Goal: Task Accomplishment & Management: Manage account settings

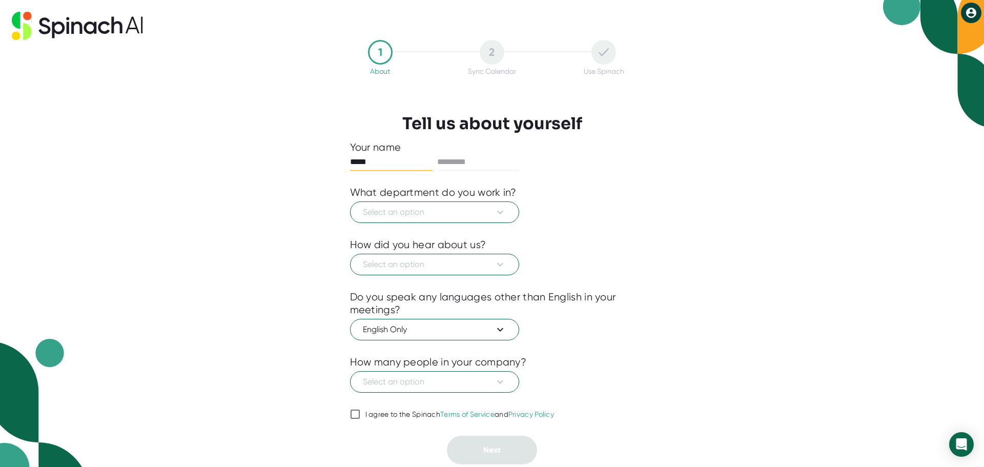
type input "*****"
type input "******"
click at [397, 217] on span "Select an option" at bounding box center [435, 212] width 144 height 12
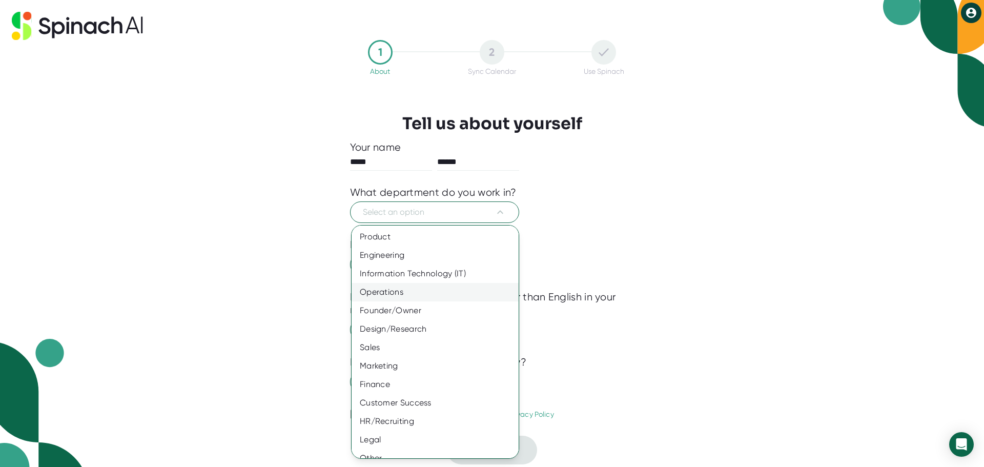
scroll to position [11, 0]
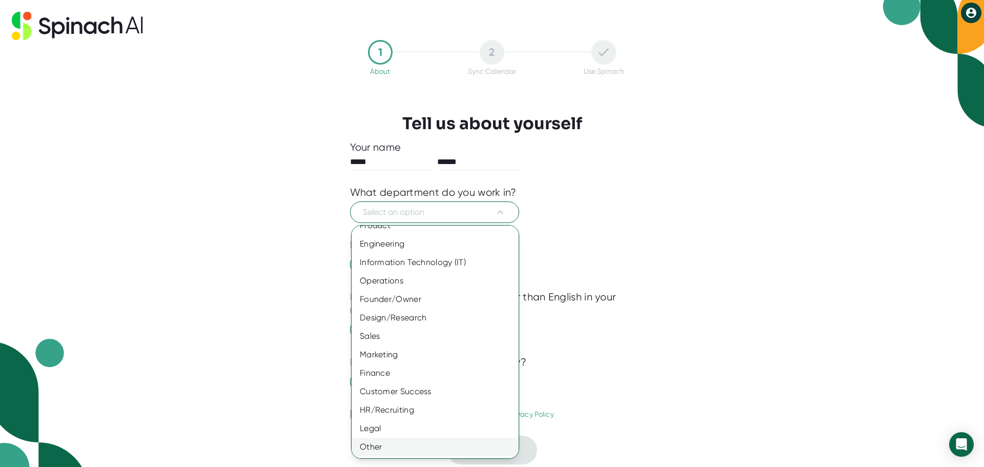
click at [386, 450] on div "Other" at bounding box center [439, 447] width 175 height 18
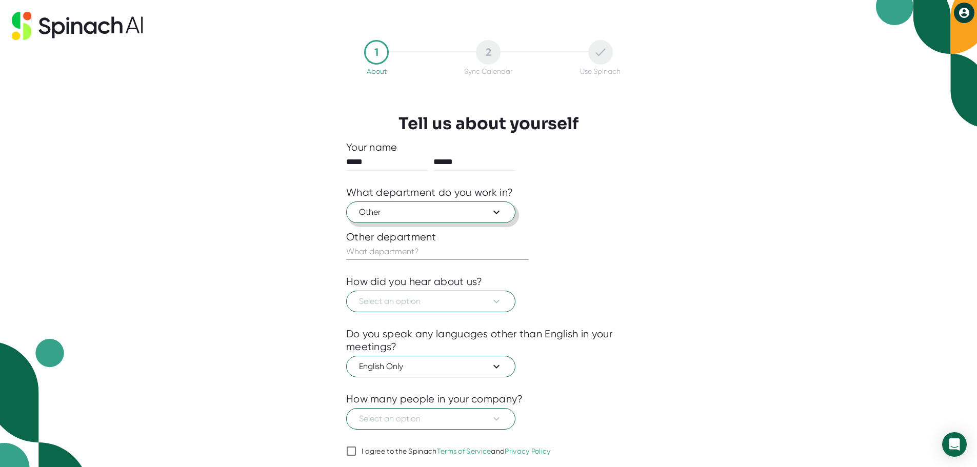
click at [366, 206] on button "Other" at bounding box center [430, 212] width 169 height 22
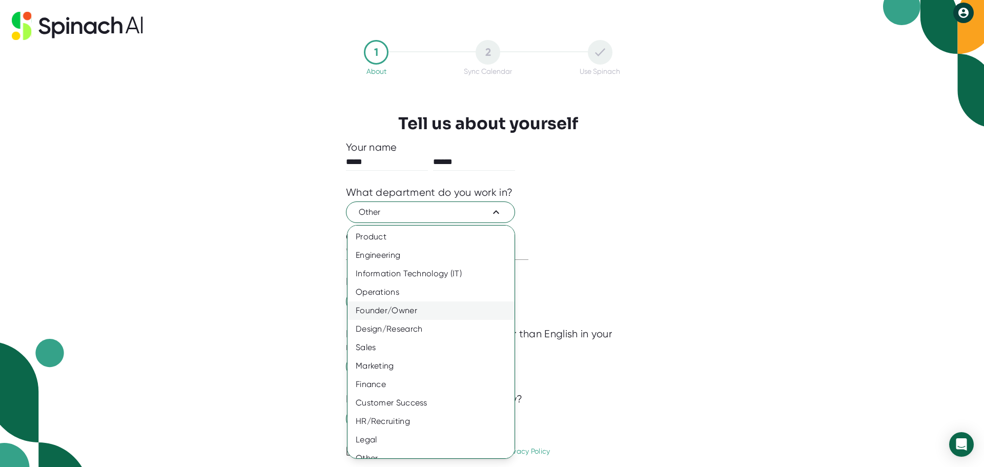
click at [375, 306] on div "Founder/Owner" at bounding box center [435, 310] width 175 height 18
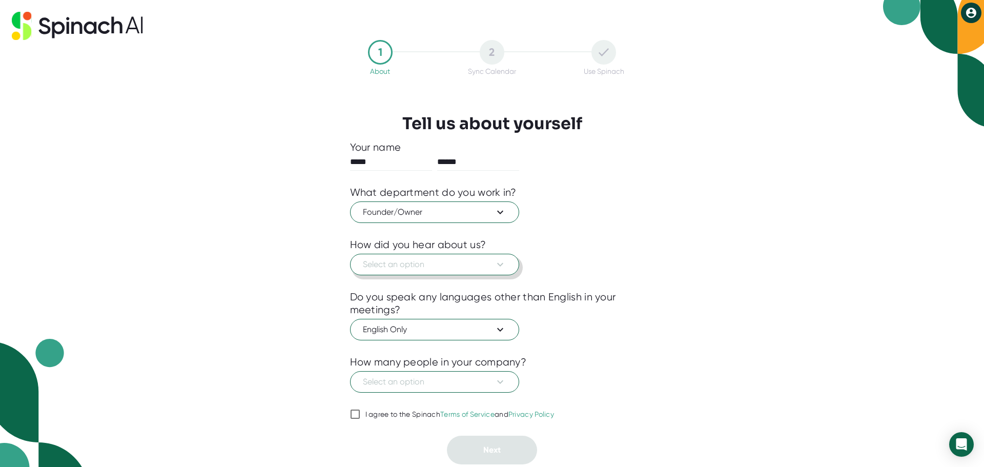
click at [380, 257] on button "Select an option" at bounding box center [434, 265] width 169 height 22
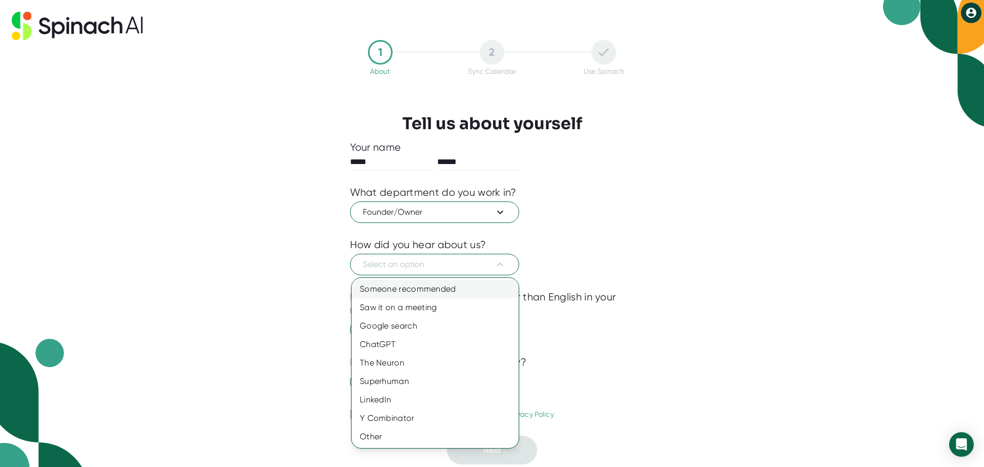
click at [379, 286] on div "Someone recommended" at bounding box center [435, 289] width 167 height 18
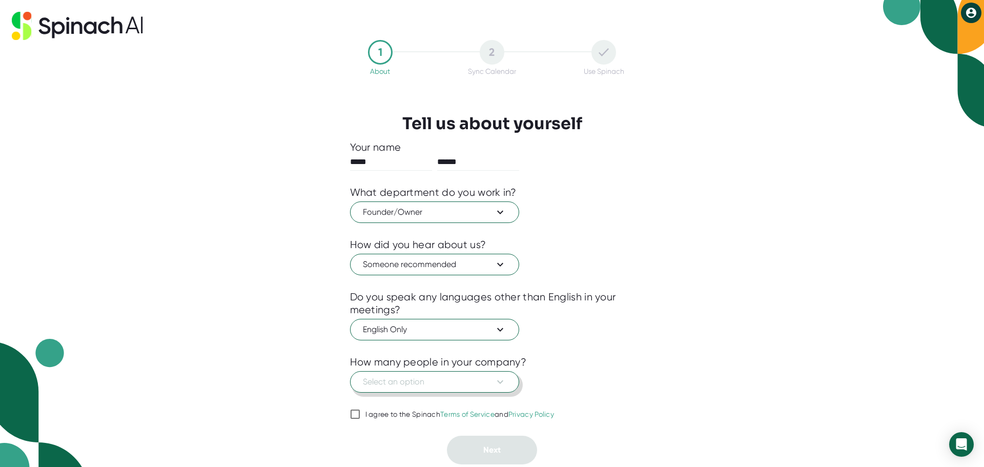
click at [377, 385] on span "Select an option" at bounding box center [435, 382] width 144 height 12
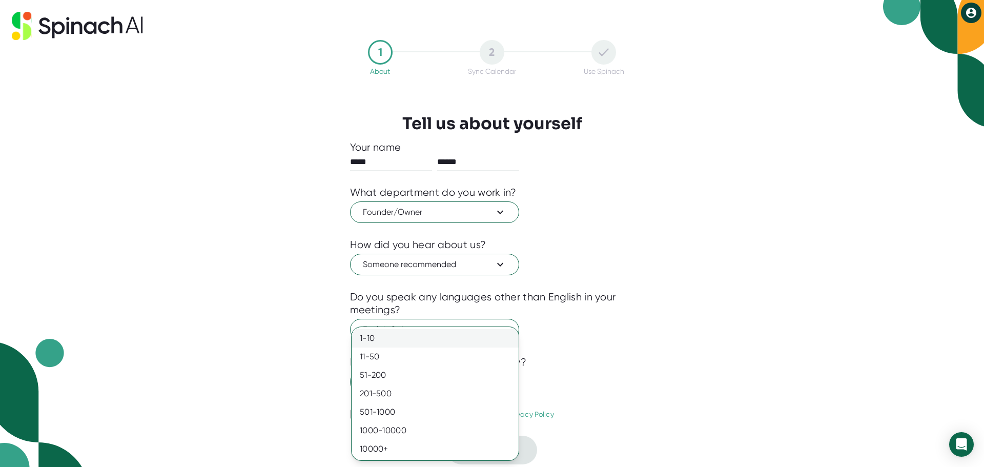
click at [367, 338] on div "1-10" at bounding box center [435, 338] width 167 height 18
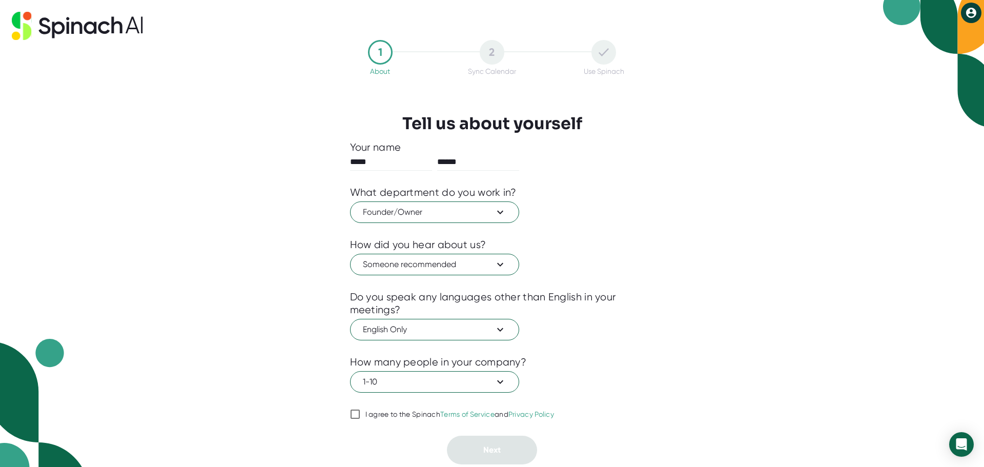
click at [355, 417] on input "I agree to the Spinach Terms of Service and Privacy Policy" at bounding box center [355, 414] width 10 height 12
checkbox input "true"
click at [473, 451] on button "Next" at bounding box center [492, 450] width 90 height 29
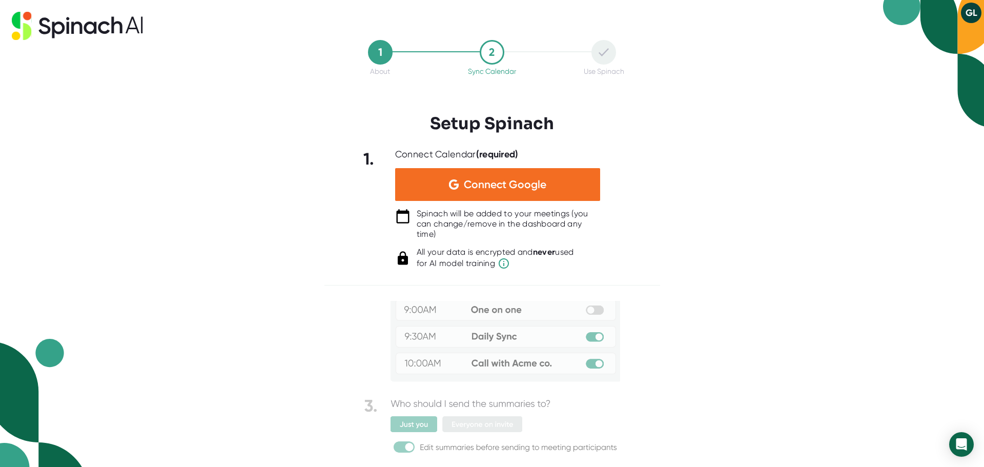
scroll to position [0, 0]
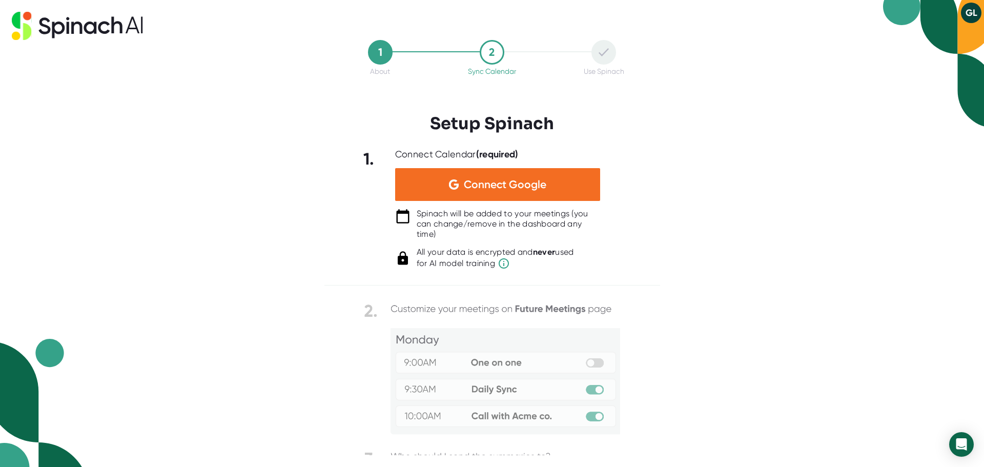
click at [973, 14] on button "GL" at bounding box center [971, 13] width 21 height 21
drag, startPoint x: 872, startPoint y: 96, endPoint x: 854, endPoint y: 104, distance: 19.7
click at [869, 98] on div at bounding box center [492, 233] width 984 height 467
click at [95, 33] on icon at bounding box center [90, 28] width 13 height 12
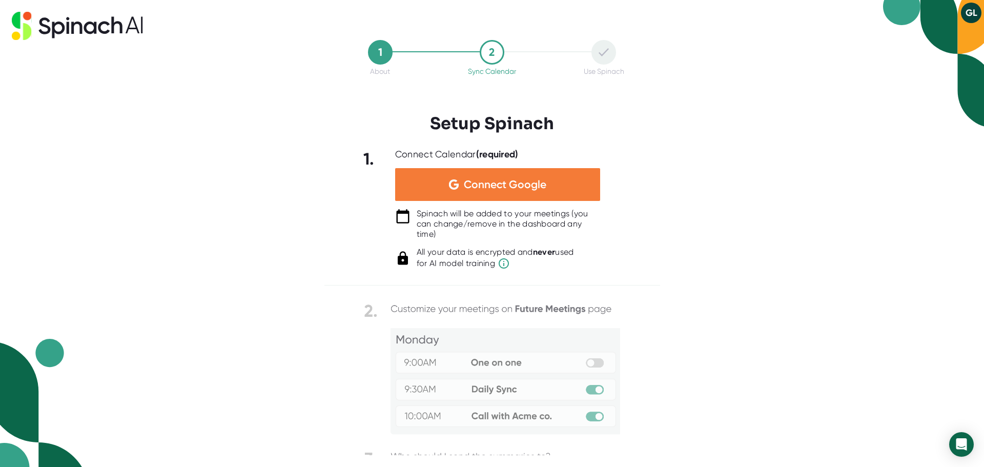
click at [485, 188] on span "Connect Google" at bounding box center [505, 184] width 83 height 10
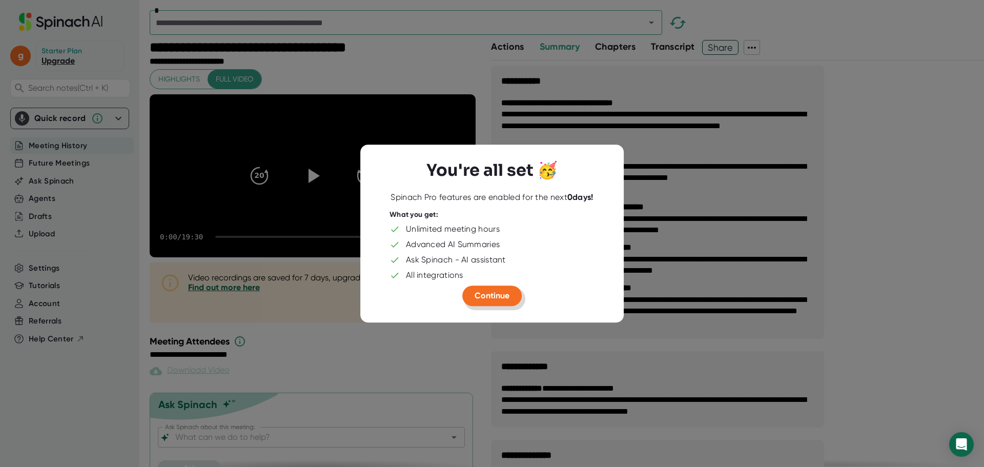
click at [501, 299] on span "Continue" at bounding box center [492, 296] width 35 height 10
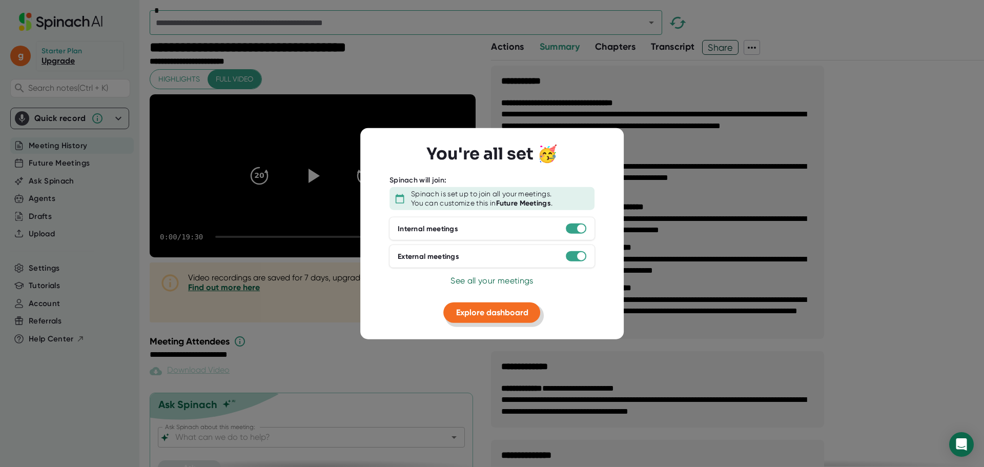
click at [471, 314] on span "Explore dashboard" at bounding box center [492, 313] width 72 height 10
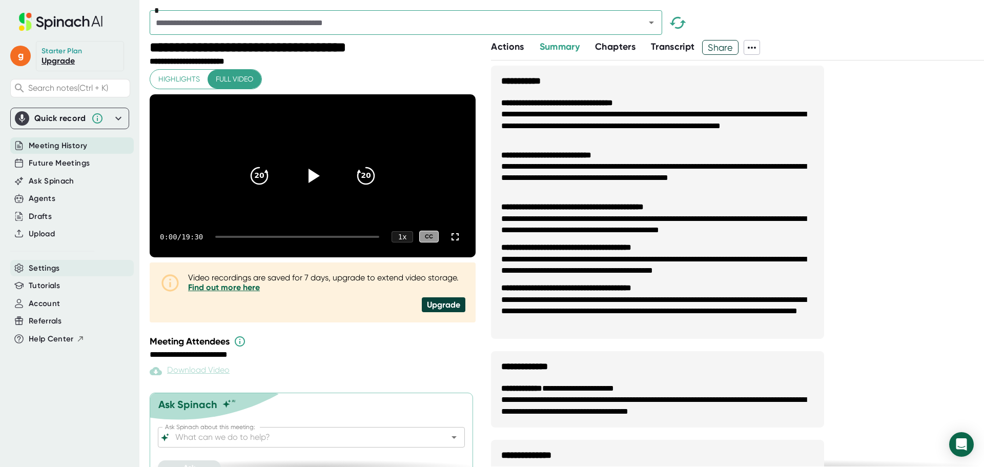
click at [49, 273] on span "Settings" at bounding box center [44, 268] width 31 height 12
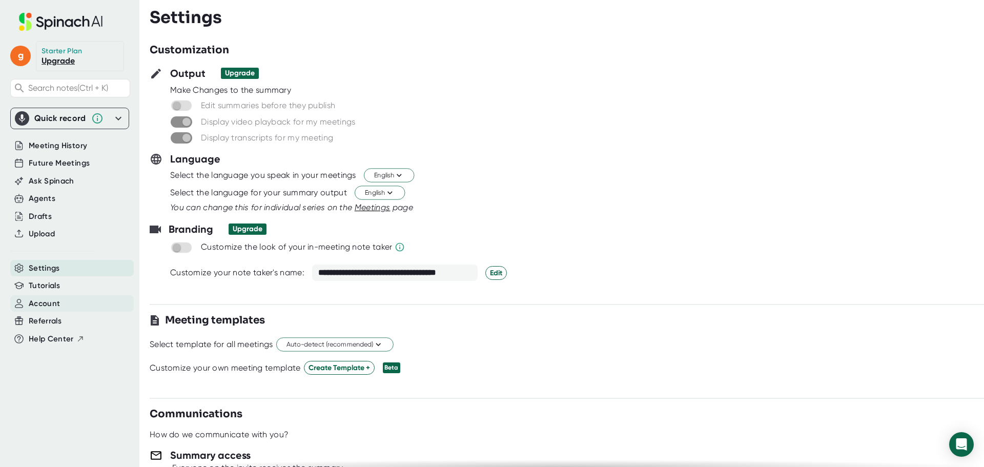
click at [49, 305] on span "Account" at bounding box center [44, 304] width 31 height 12
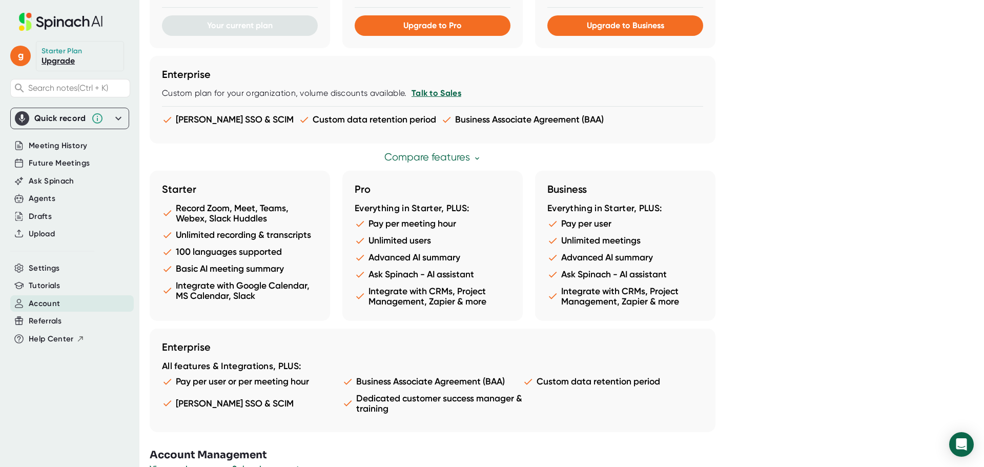
scroll to position [500, 0]
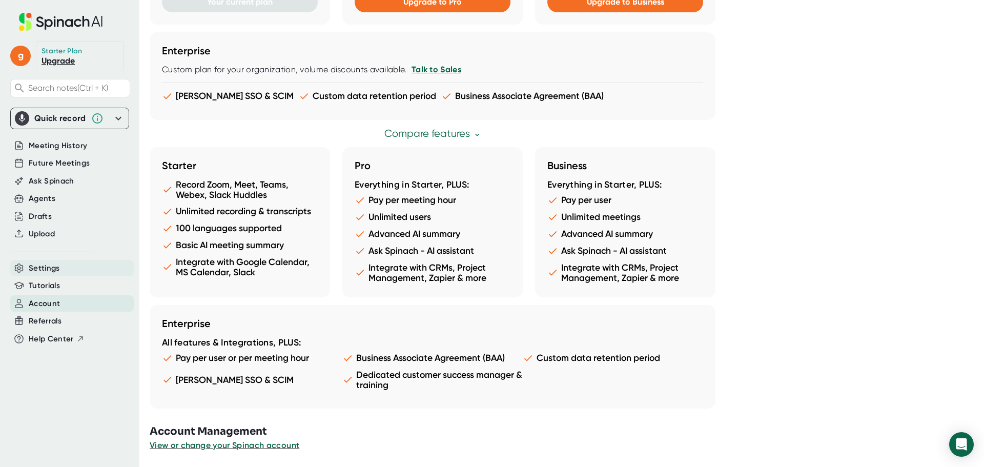
click at [37, 267] on span "Settings" at bounding box center [44, 268] width 31 height 12
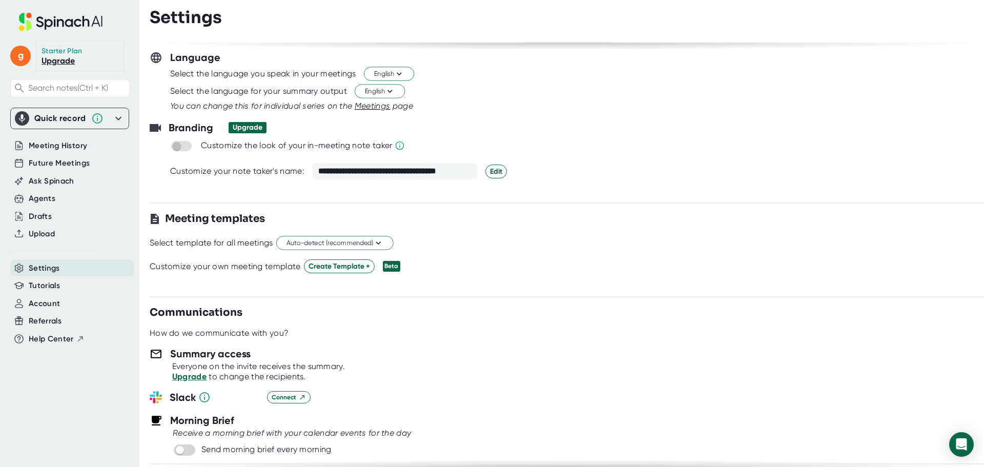
scroll to position [102, 0]
click at [289, 244] on span "Auto-detect (recommended)" at bounding box center [335, 243] width 97 height 10
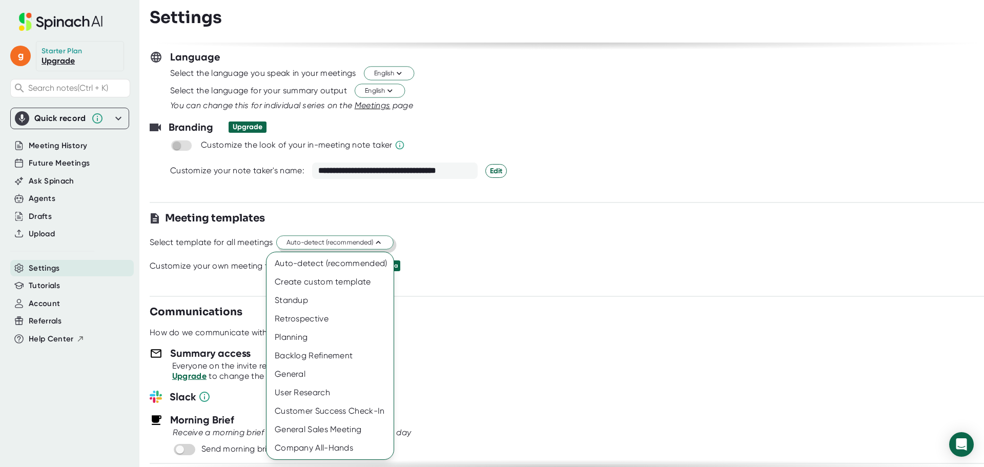
click at [289, 244] on div at bounding box center [492, 233] width 984 height 467
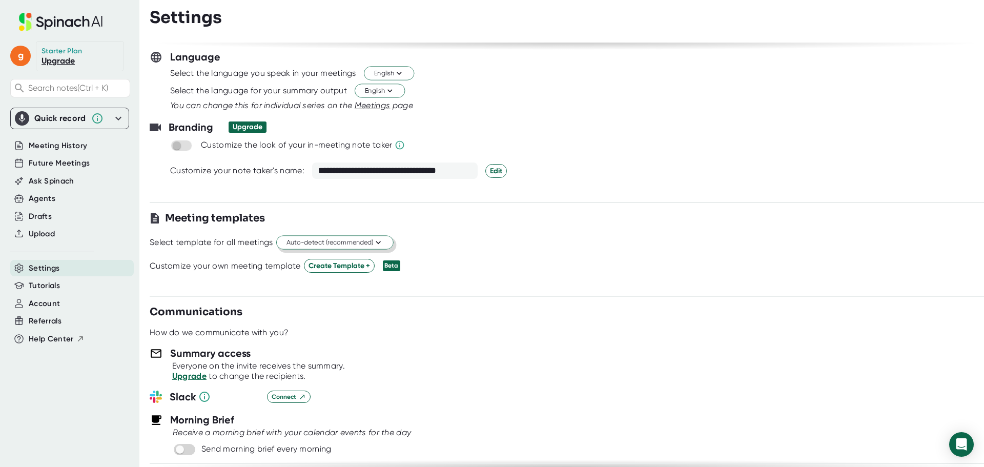
click at [289, 244] on span "Auto-detect (recommended)" at bounding box center [335, 243] width 97 height 10
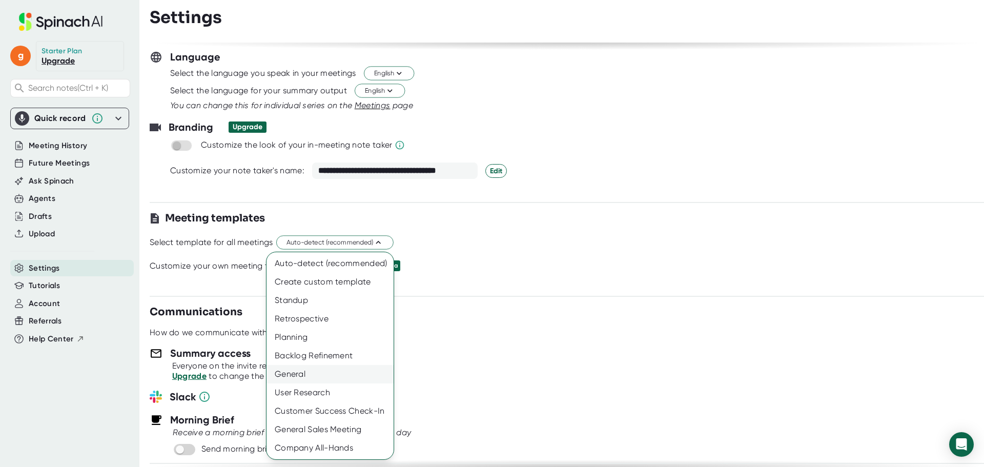
click at [296, 376] on div "General" at bounding box center [330, 374] width 127 height 18
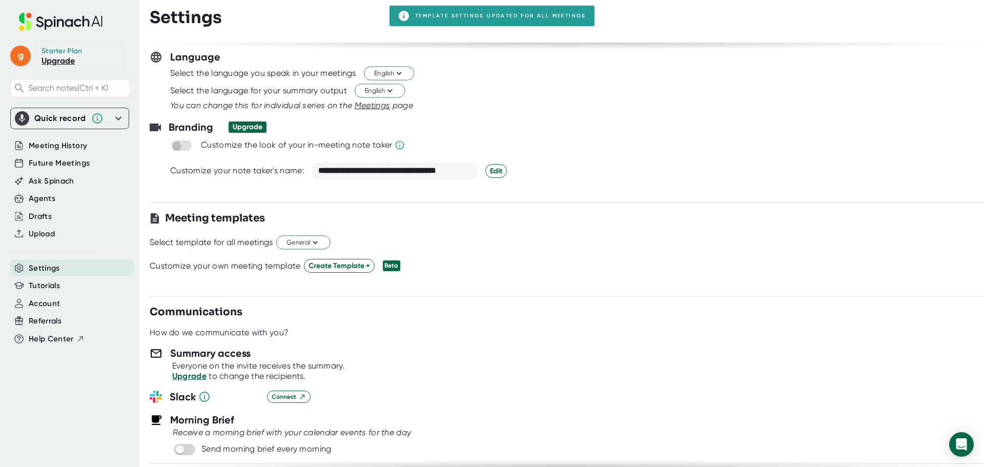
click at [288, 250] on div "General" at bounding box center [310, 242] width 68 height 17
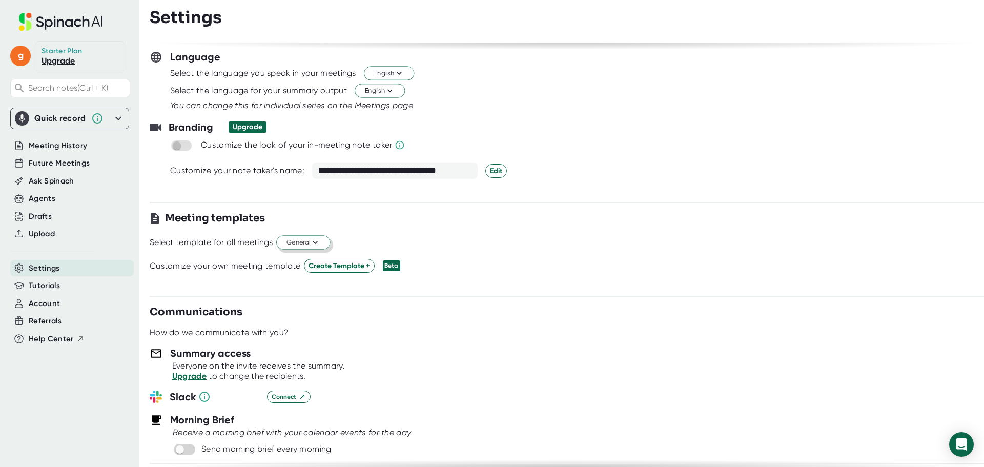
click at [288, 245] on span "General" at bounding box center [304, 243] width 34 height 10
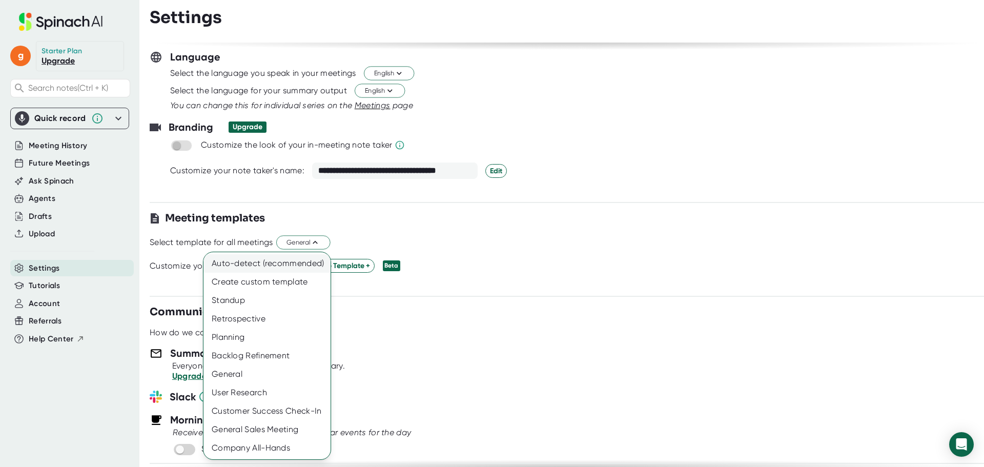
click at [276, 260] on div "Auto-detect (recommended)" at bounding box center [267, 263] width 127 height 18
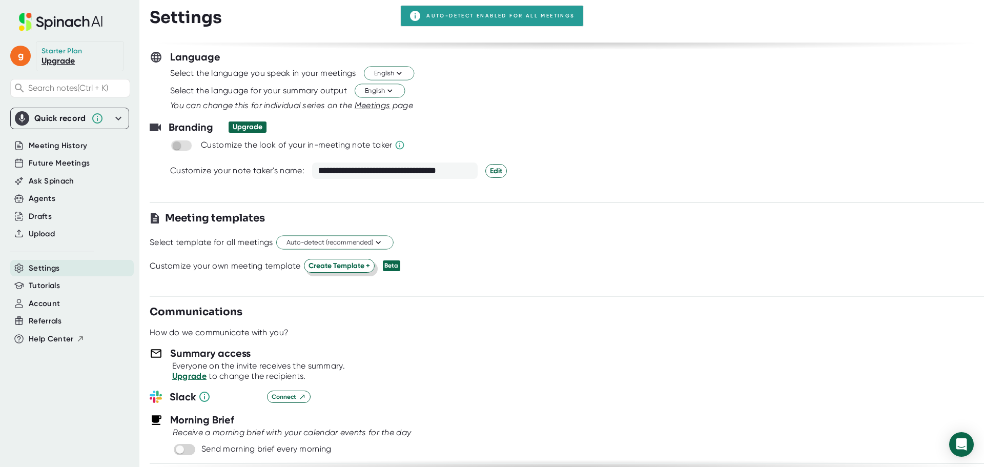
click at [327, 267] on span "Create Template +" at bounding box center [340, 265] width 62 height 11
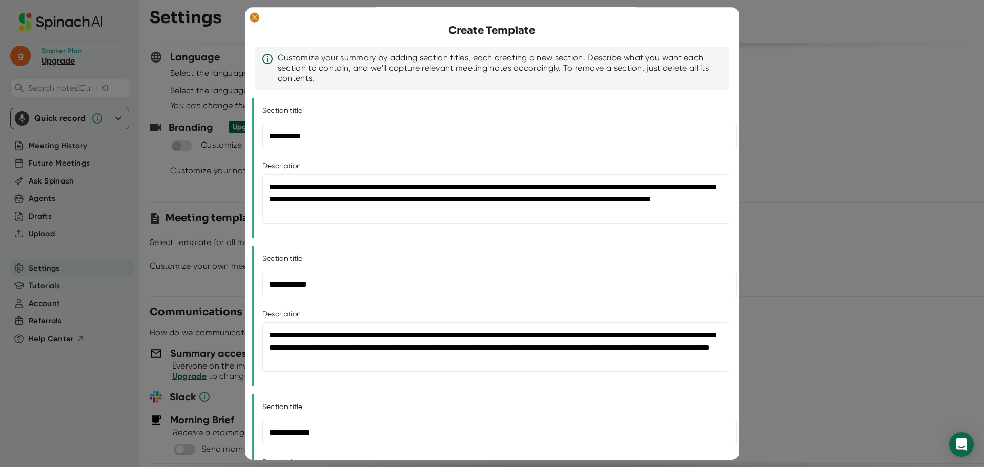
click at [257, 18] on ellipse at bounding box center [255, 17] width 10 height 10
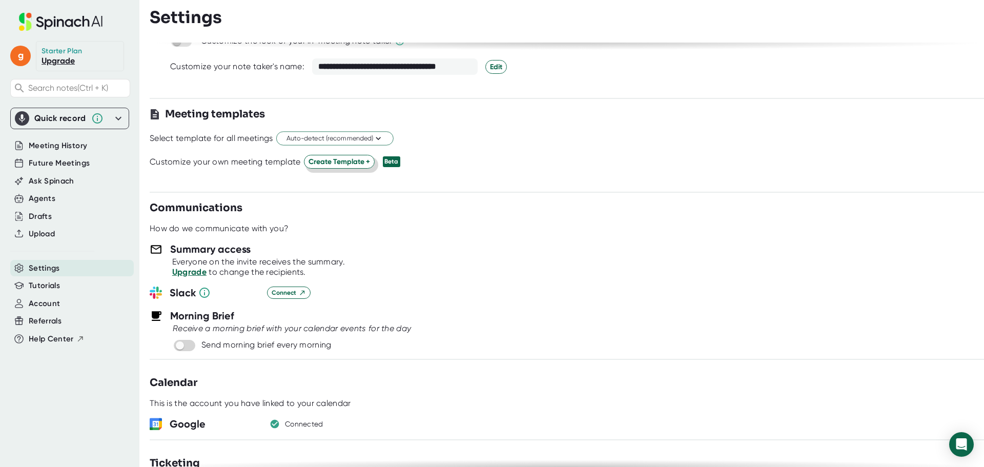
scroll to position [206, 0]
click at [188, 269] on link "Upgrade" at bounding box center [189, 273] width 34 height 10
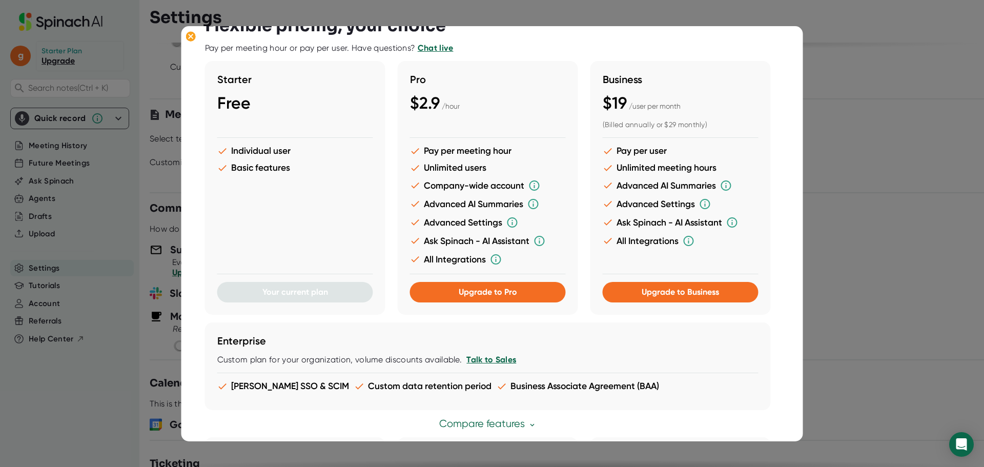
scroll to position [0, 0]
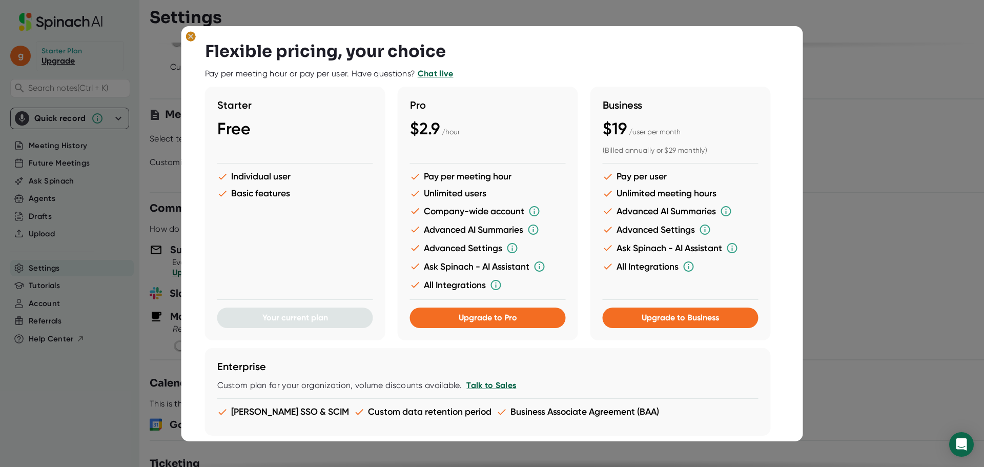
click at [191, 37] on icon at bounding box center [191, 36] width 5 height 5
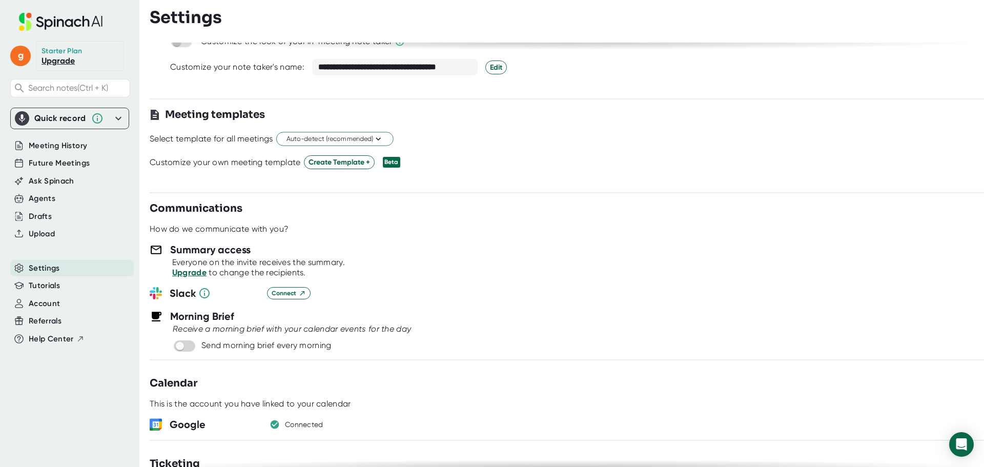
click at [118, 117] on icon at bounding box center [118, 118] width 12 height 12
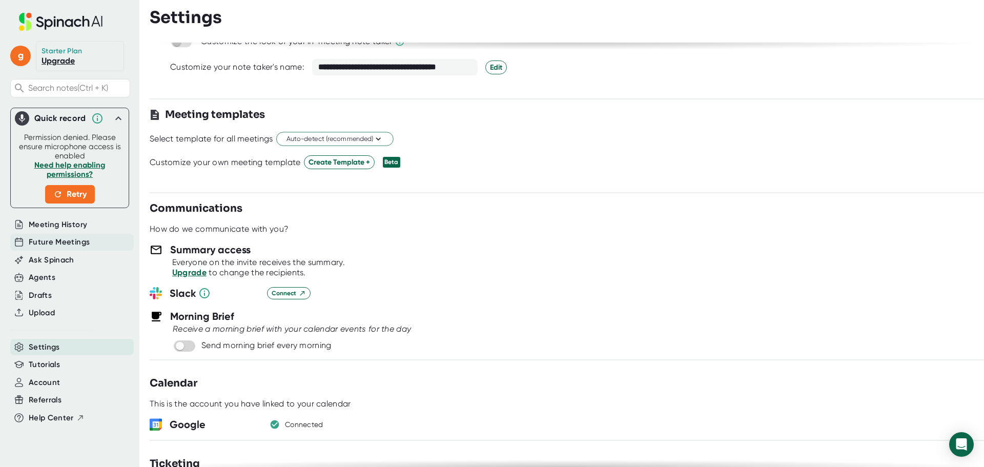
click at [50, 244] on span "Future Meetings" at bounding box center [59, 242] width 61 height 12
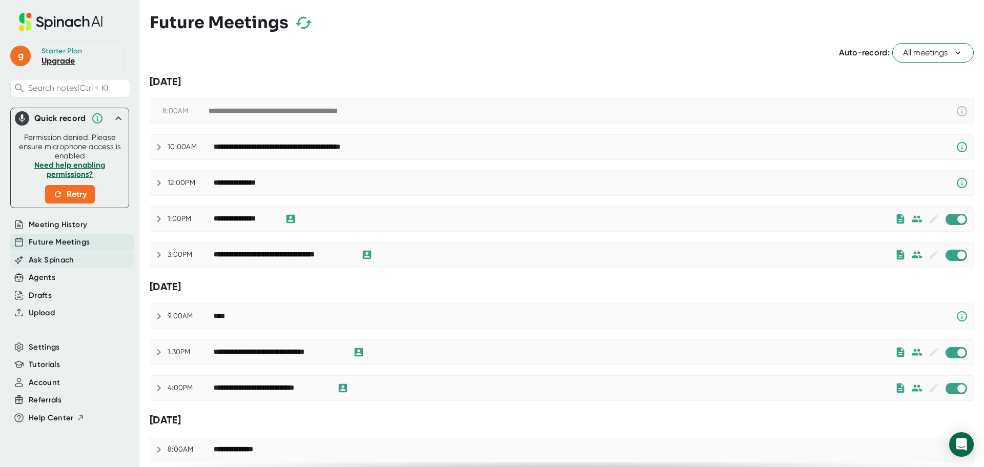
click at [52, 256] on span "Ask Spinach" at bounding box center [52, 260] width 46 height 12
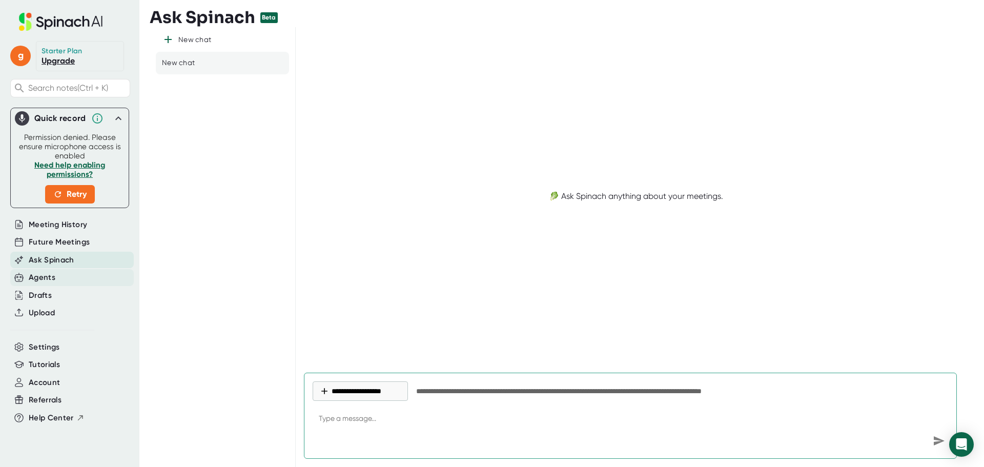
type textarea "x"
click at [44, 275] on div "Agents" at bounding box center [42, 278] width 27 height 12
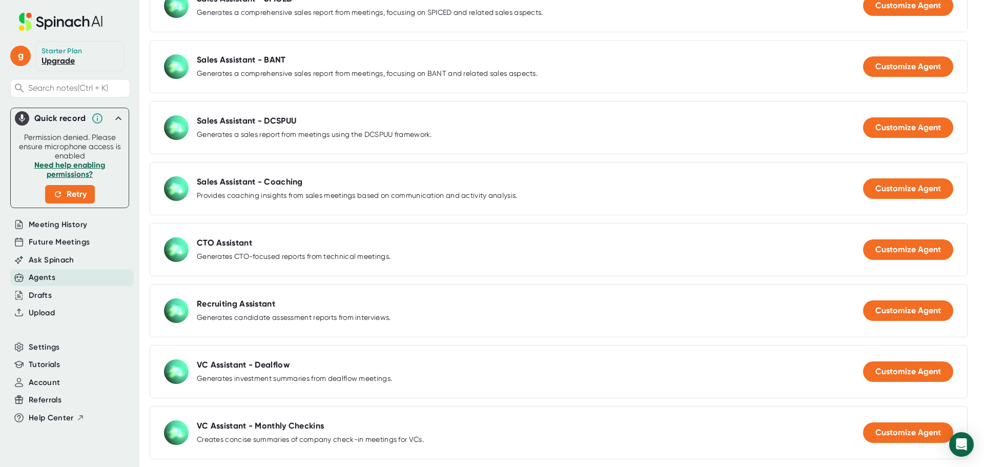
scroll to position [771, 0]
click at [38, 348] on span "Settings" at bounding box center [44, 347] width 31 height 12
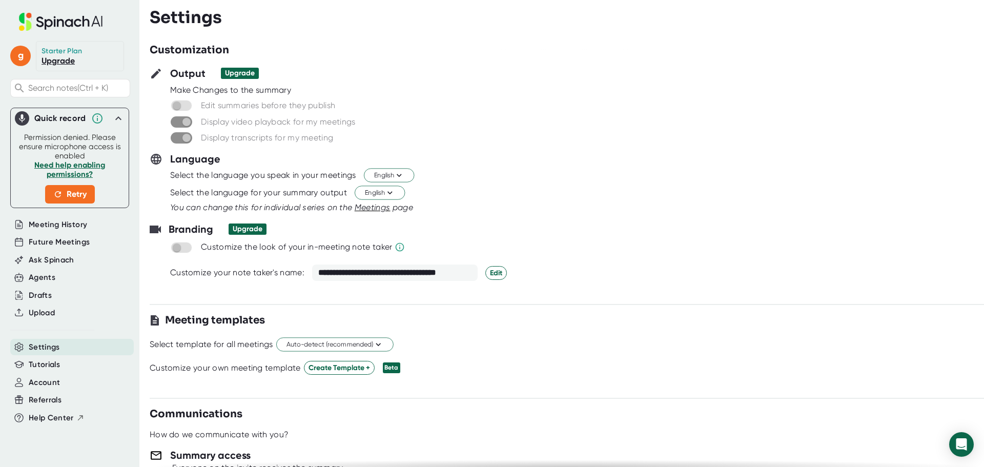
click at [76, 169] on link "Need help enabling permissions?" at bounding box center [69, 169] width 71 height 18
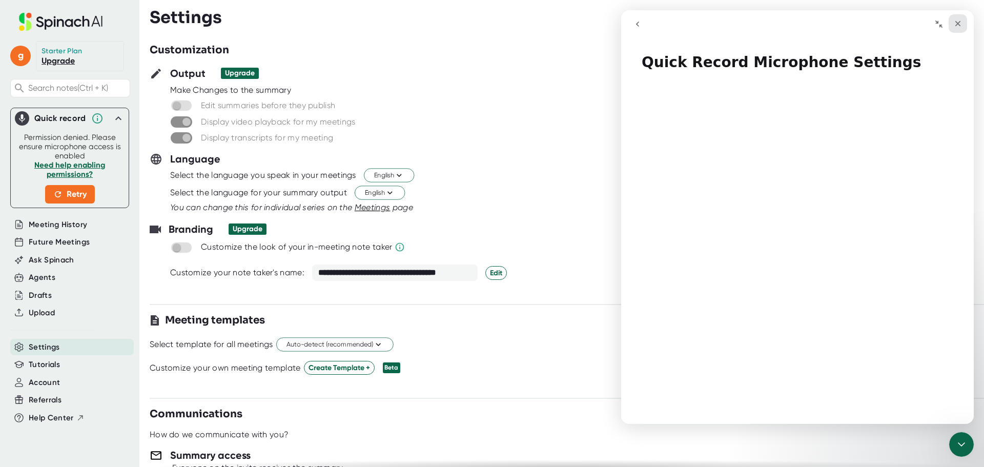
click at [959, 26] on icon "Close" at bounding box center [958, 23] width 8 height 8
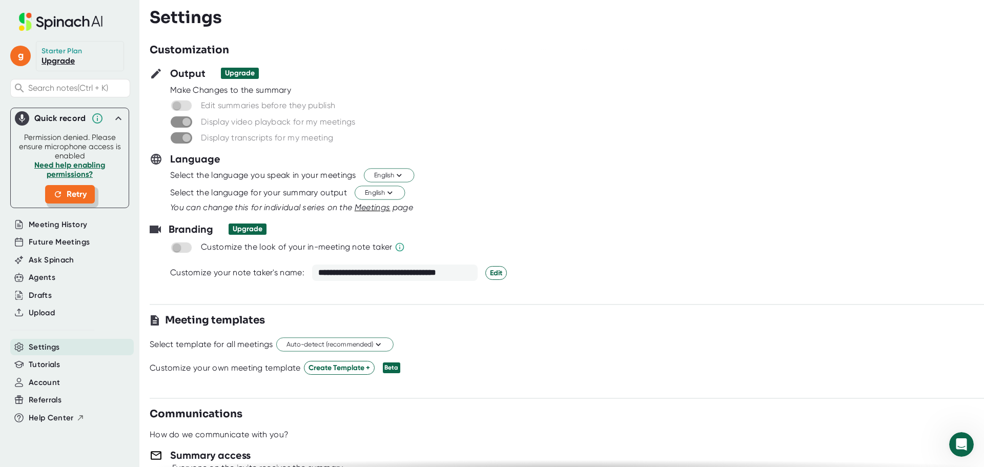
click at [75, 200] on span "Retry" at bounding box center [69, 194] width 33 height 12
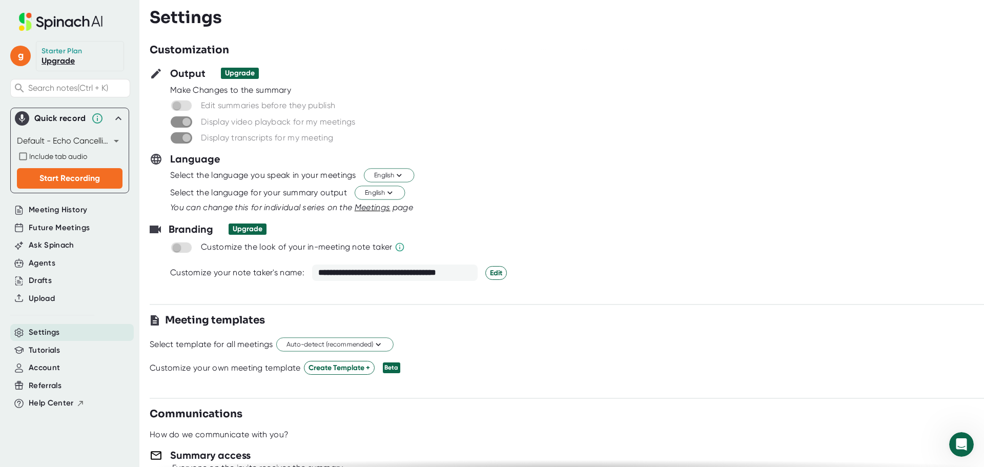
click at [118, 117] on icon at bounding box center [118, 118] width 6 height 4
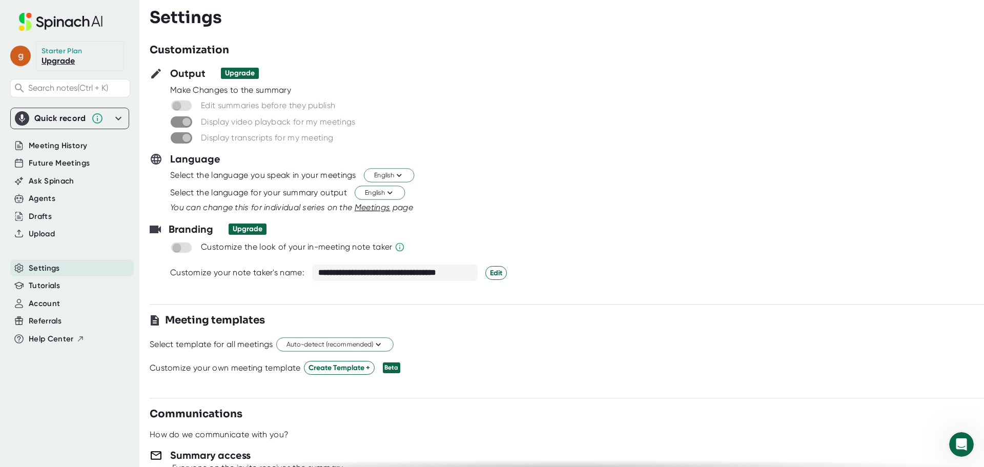
click at [15, 57] on span "g" at bounding box center [20, 56] width 21 height 21
click at [36, 102] on b "Edit Profile" at bounding box center [49, 101] width 33 height 9
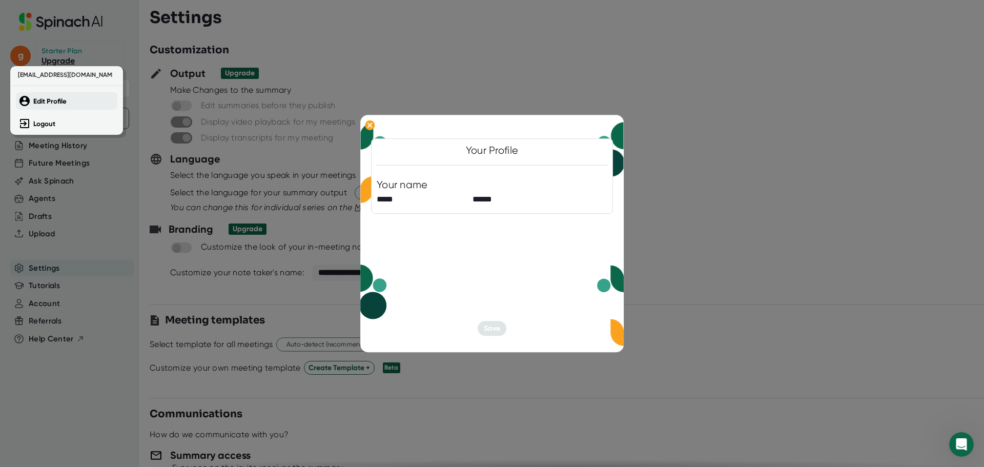
click at [53, 107] on button "Edit Profile" at bounding box center [67, 100] width 102 height 17
click at [369, 125] on div at bounding box center [492, 233] width 984 height 467
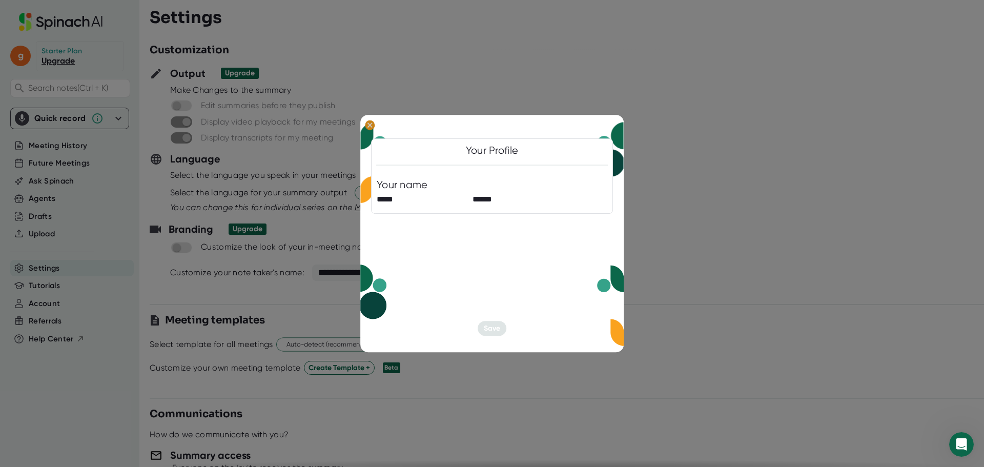
click at [373, 125] on ellipse at bounding box center [370, 125] width 10 height 10
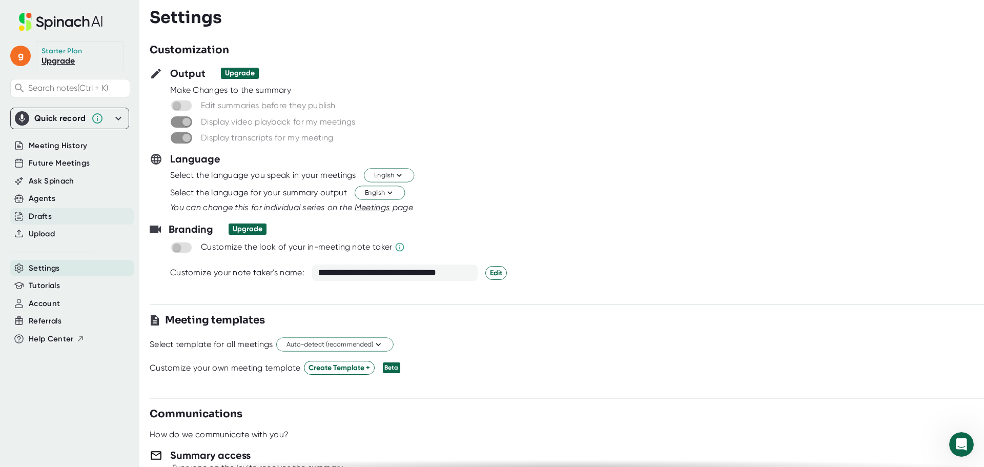
click at [35, 217] on div "Drafts" at bounding box center [40, 217] width 23 height 12
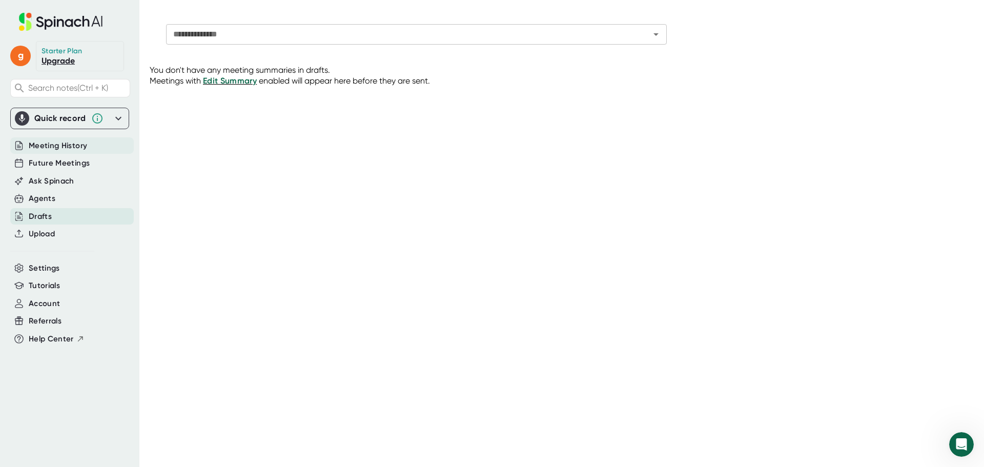
click at [33, 139] on div "Meeting History" at bounding box center [72, 145] width 124 height 17
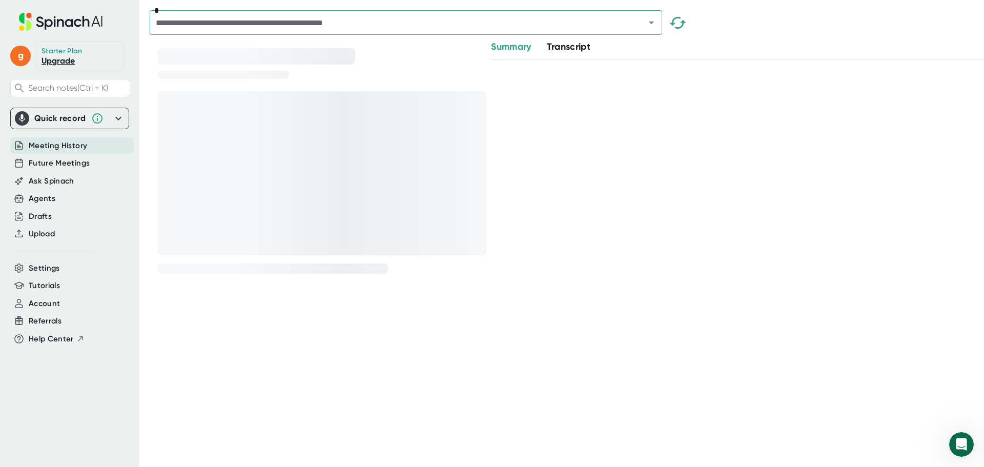
click at [57, 147] on span "Meeting History" at bounding box center [58, 146] width 58 height 12
click at [58, 161] on span "Future Meetings" at bounding box center [59, 163] width 61 height 12
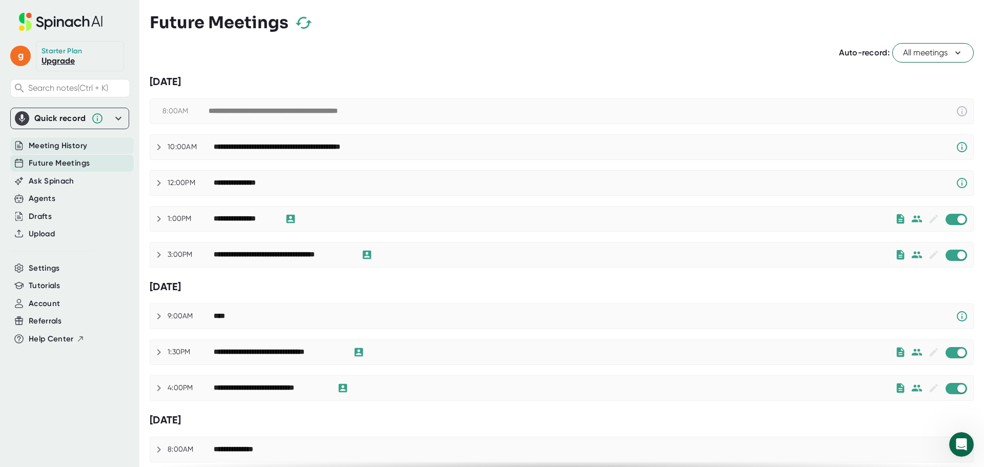
click at [71, 138] on div "Meeting History" at bounding box center [72, 145] width 124 height 17
